Goal: Information Seeking & Learning: Find specific fact

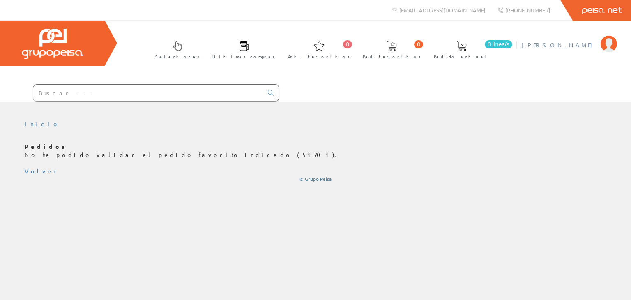
click at [540, 42] on span "[PERSON_NAME]" at bounding box center [558, 45] width 75 height 8
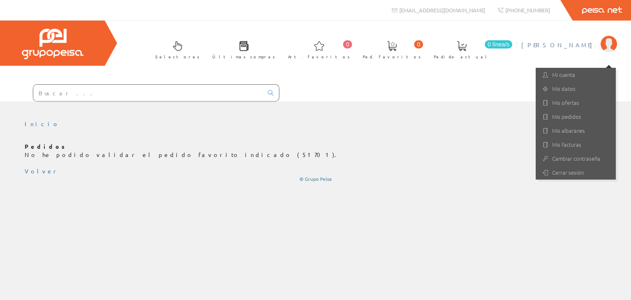
drag, startPoint x: 490, startPoint y: 80, endPoint x: 486, endPoint y: 82, distance: 4.6
click at [490, 81] on div "Selectores Últimas compras 0 0" at bounding box center [315, 61] width 631 height 81
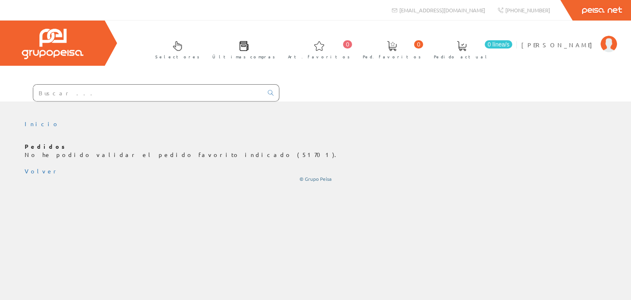
click at [72, 99] on input "text" at bounding box center [148, 93] width 230 height 16
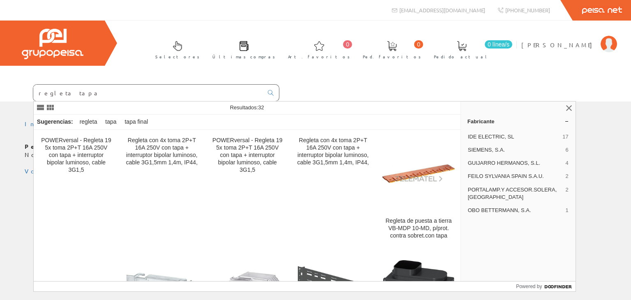
type input "regleta tapa"
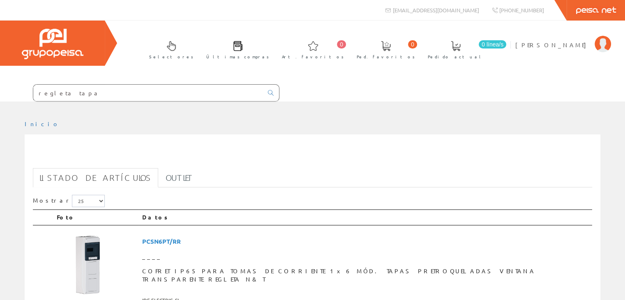
click at [81, 97] on input "regleta tapa" at bounding box center [148, 93] width 230 height 16
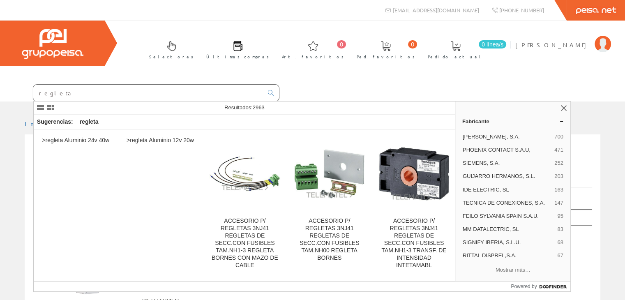
type input "regleta"
